Goal: Task Accomplishment & Management: Manage account settings

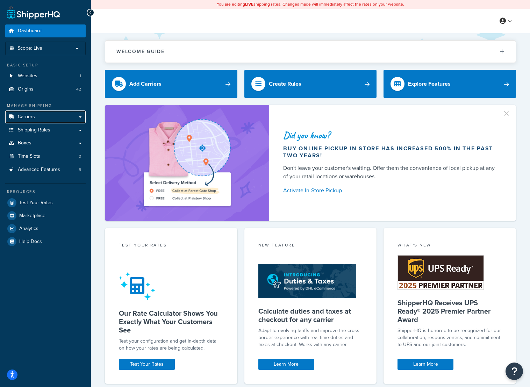
click at [39, 114] on link "Carriers" at bounding box center [45, 117] width 80 height 13
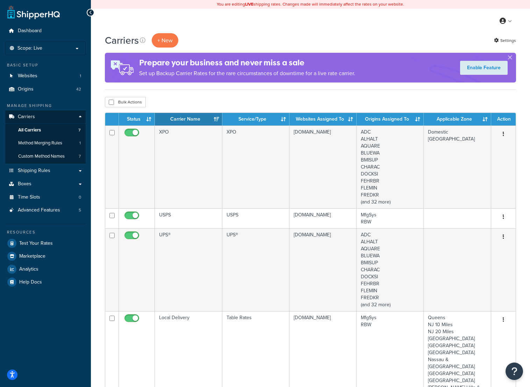
click at [235, 139] on td "XPO" at bounding box center [256, 167] width 67 height 83
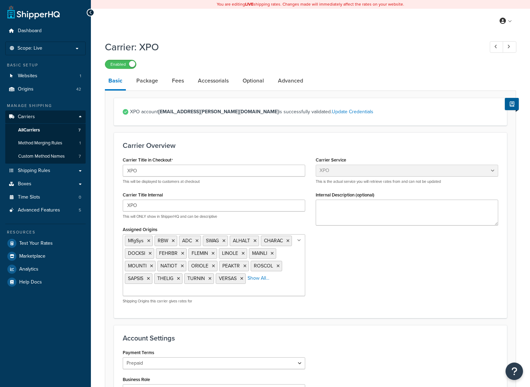
select select "xpoFreight"
select select "THIRD PARTY"
click at [148, 81] on link "Package" at bounding box center [147, 80] width 29 height 17
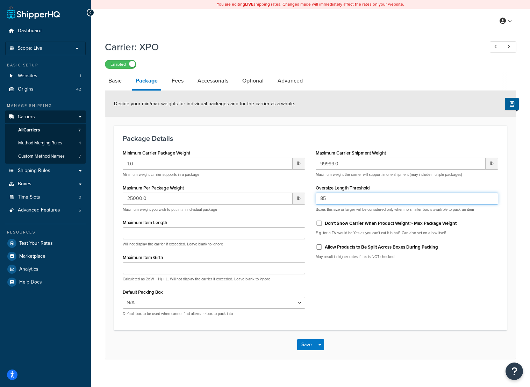
click at [336, 198] on input "85" at bounding box center [407, 199] width 183 height 12
type input "89"
drag, startPoint x: 309, startPoint y: 344, endPoint x: 292, endPoint y: 333, distance: 20.8
click at [309, 344] on button "Save" at bounding box center [306, 344] width 19 height 11
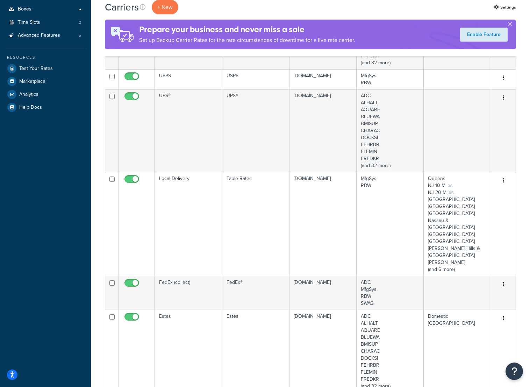
scroll to position [315, 0]
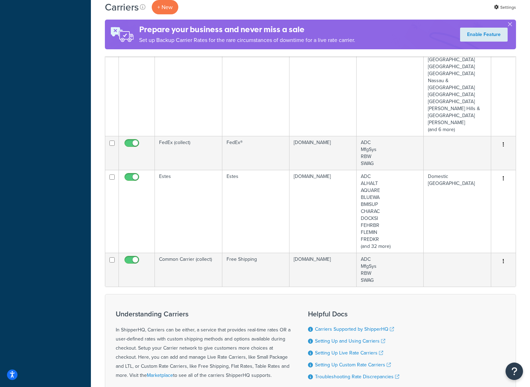
click at [136, 194] on td at bounding box center [137, 211] width 36 height 83
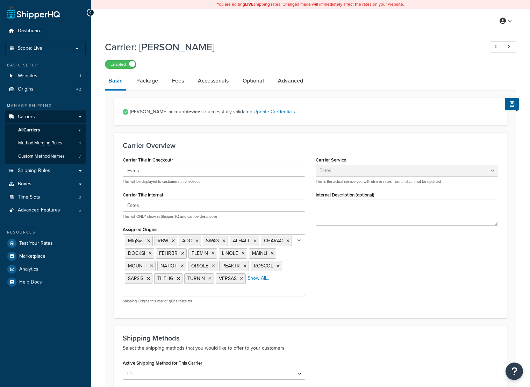
select select "estesFreight"
click at [165, 79] on li "Package" at bounding box center [151, 80] width 36 height 17
click at [157, 80] on link "Package" at bounding box center [147, 80] width 29 height 17
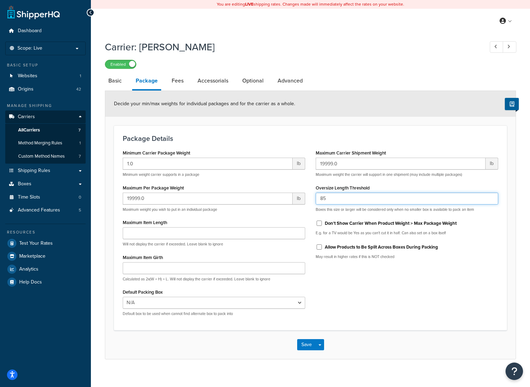
click at [333, 204] on input "85" at bounding box center [407, 199] width 183 height 12
type input "89"
click at [308, 345] on button "Save" at bounding box center [306, 344] width 19 height 11
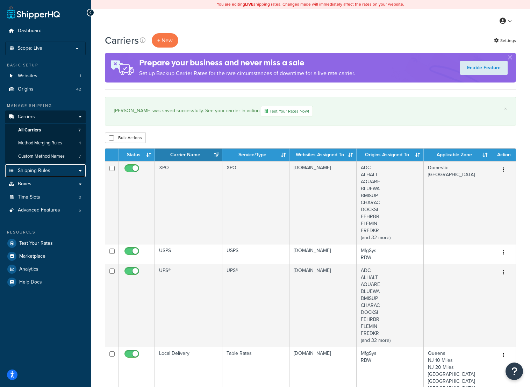
click at [40, 168] on span "Shipping Rules" at bounding box center [34, 171] width 33 height 6
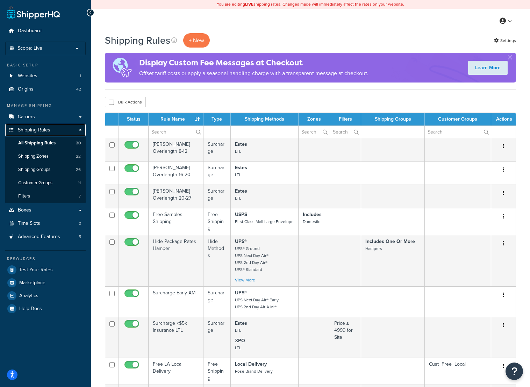
click at [10, 130] on icon at bounding box center [11, 130] width 7 height 4
click at [45, 213] on link "Boxes" at bounding box center [45, 210] width 80 height 13
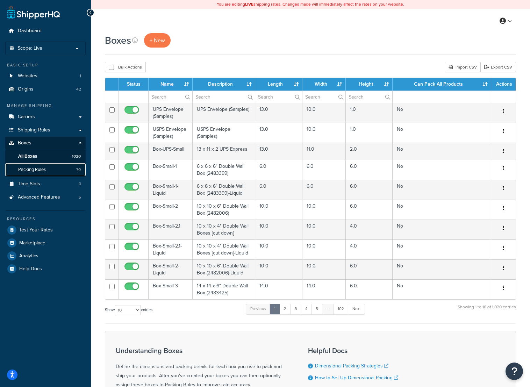
click at [58, 170] on link "Packing Rules 70" at bounding box center [45, 169] width 80 height 13
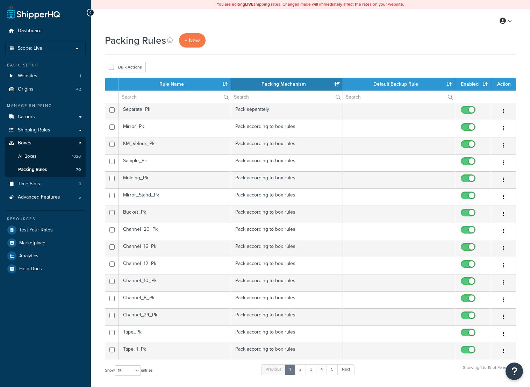
select select "15"
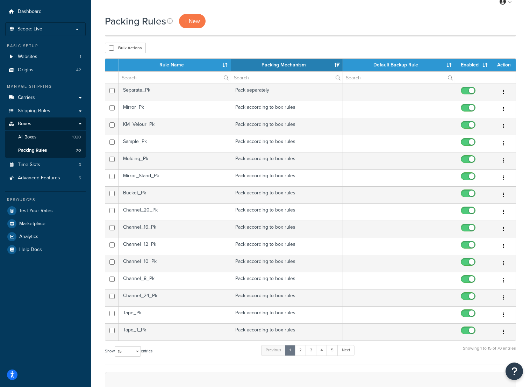
scroll to position [35, 0]
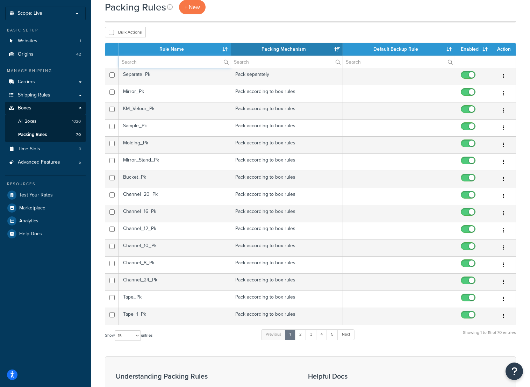
click at [132, 57] on input "text" at bounding box center [175, 62] width 112 height 12
type input "m"
click at [142, 278] on td "Malleable_Pk" at bounding box center [175, 282] width 112 height 17
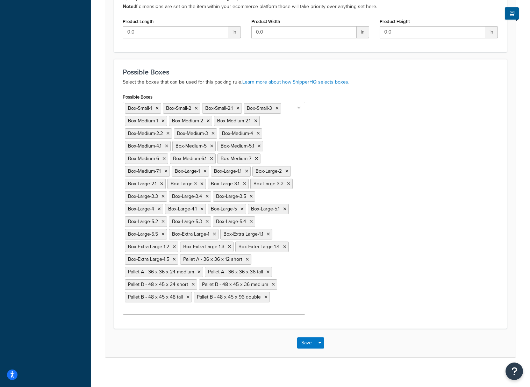
scroll to position [362, 0]
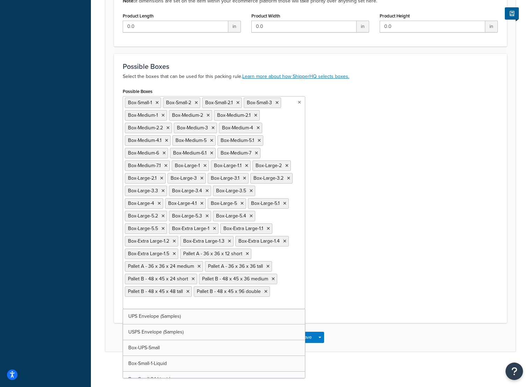
click at [276, 293] on ul "Box-Small-1 Box-Small-2 Box-Small-2.1 Box-Small-3 Box-Medium-1 Box-Medium-2 Box…" at bounding box center [214, 202] width 183 height 213
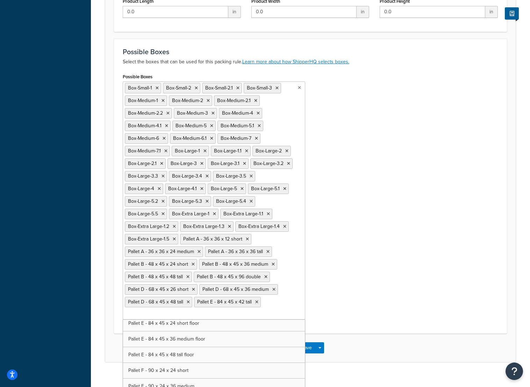
scroll to position [387, 0]
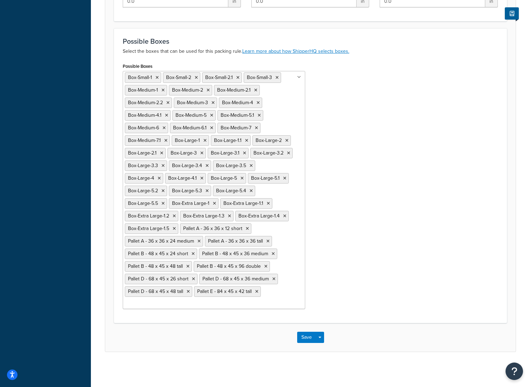
click at [346, 230] on div "Possible Boxes Box-Small-1 Box-Small-2 Box-Small-2.1 Box-Small-3 Box-Medium-1 B…" at bounding box center [311, 187] width 386 height 253
click at [307, 337] on button "Save" at bounding box center [306, 337] width 19 height 11
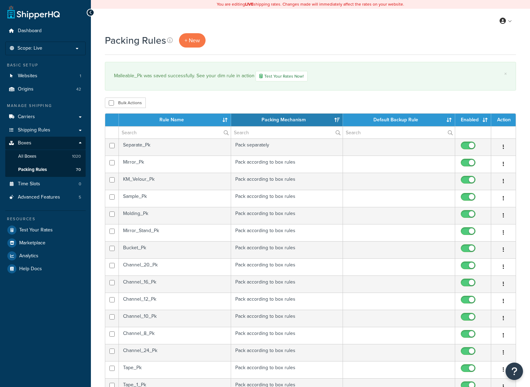
select select "15"
